Goal: Navigation & Orientation: Find specific page/section

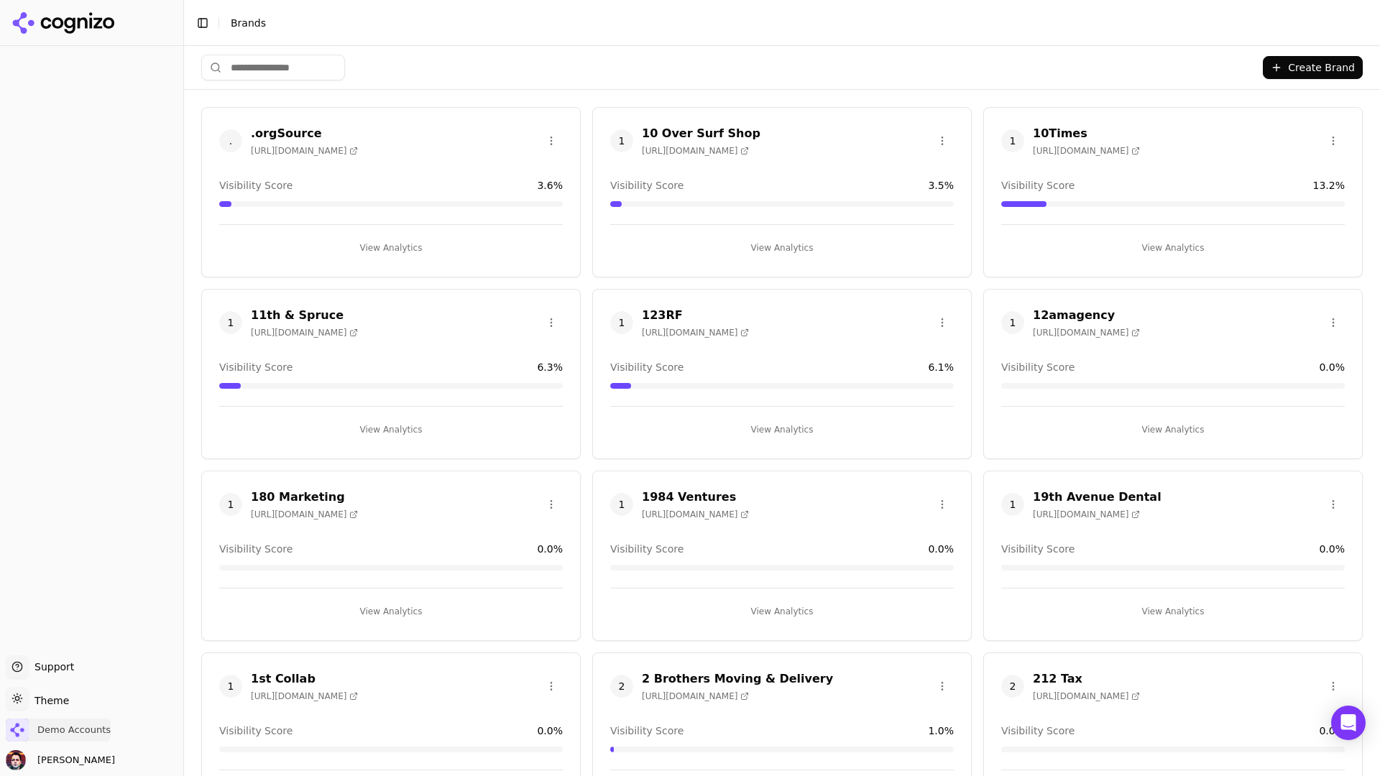
click at [88, 679] on span "Demo Accounts" at bounding box center [73, 730] width 73 height 13
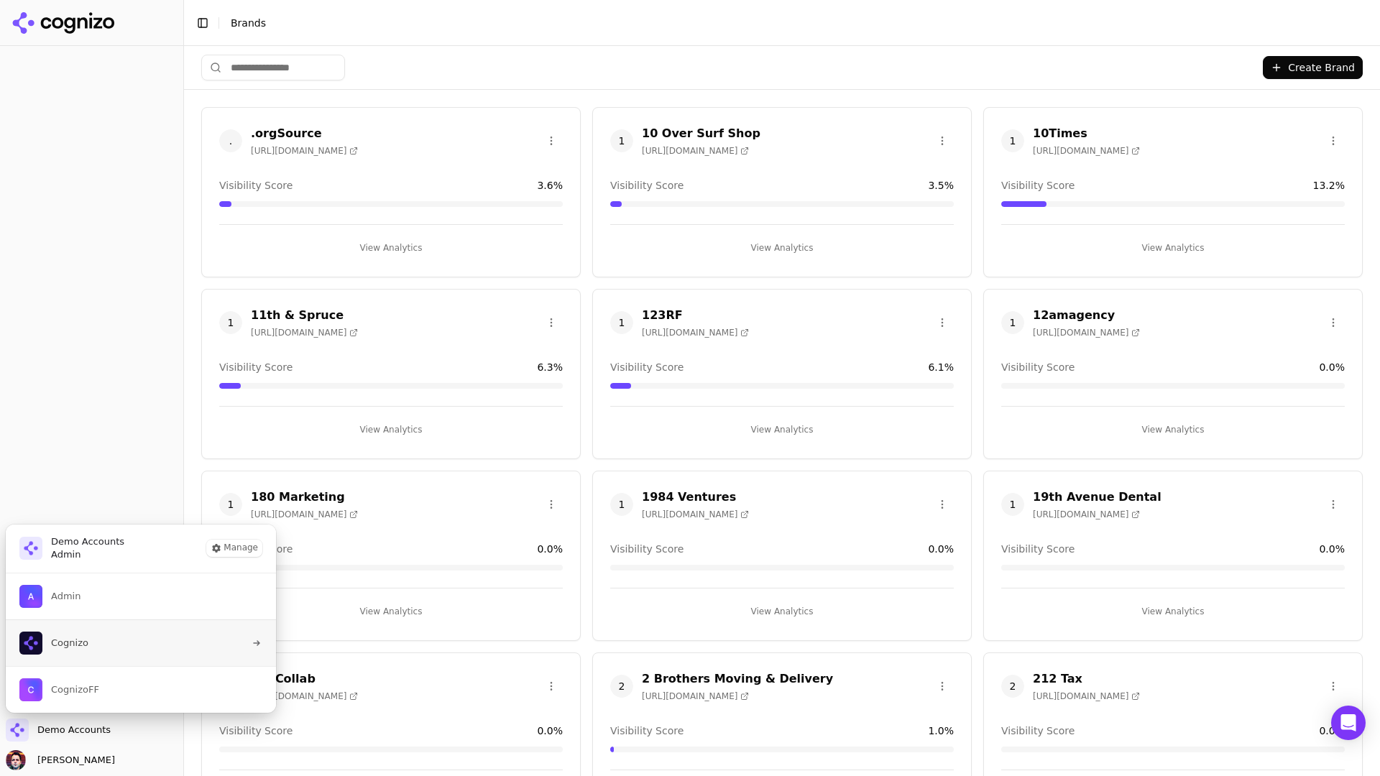
click at [127, 642] on button "Cognizo" at bounding box center [141, 643] width 272 height 47
